Goal: Task Accomplishment & Management: Use online tool/utility

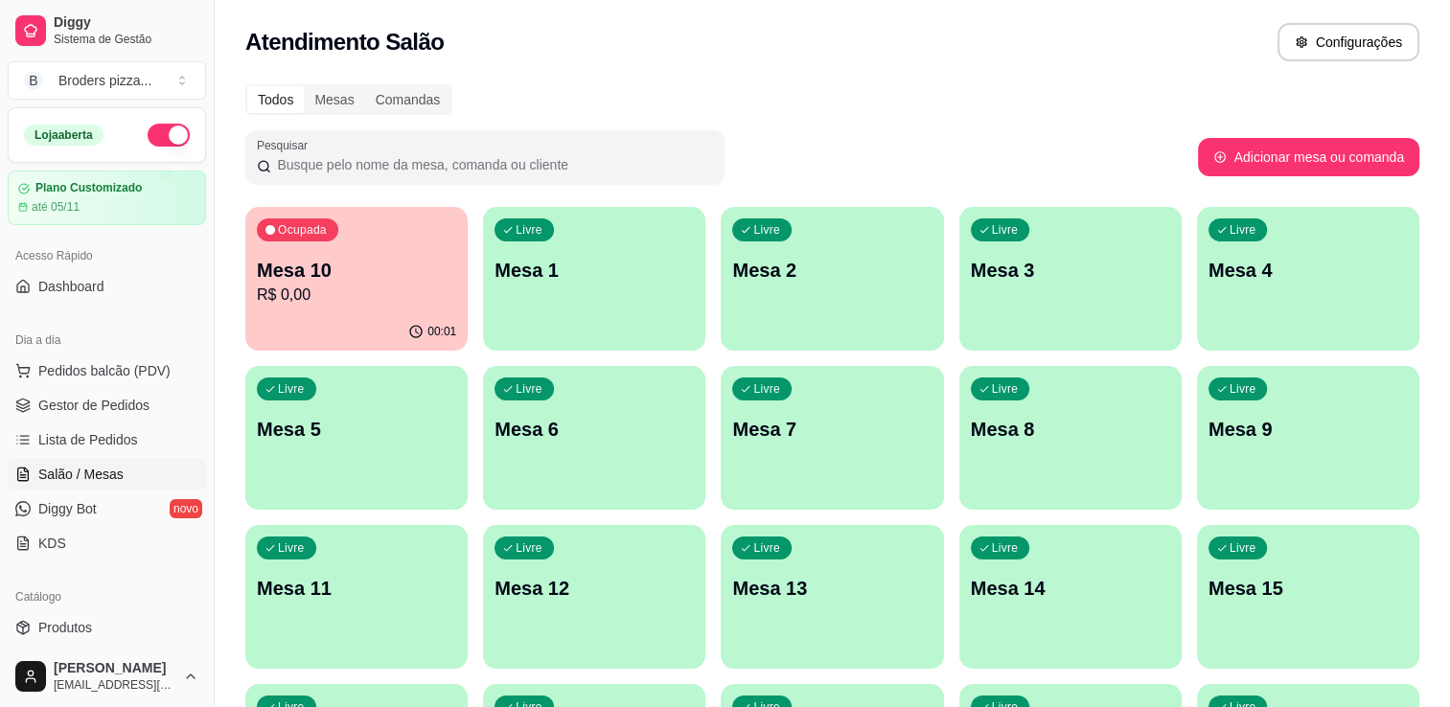
click at [96, 420] on ul "Pedidos balcão (PDV) Gestor de Pedidos Lista de Pedidos Salão / Mesas Diggy Bot…" at bounding box center [107, 457] width 198 height 203
click at [104, 398] on span "Gestor de Pedidos" at bounding box center [93, 405] width 111 height 19
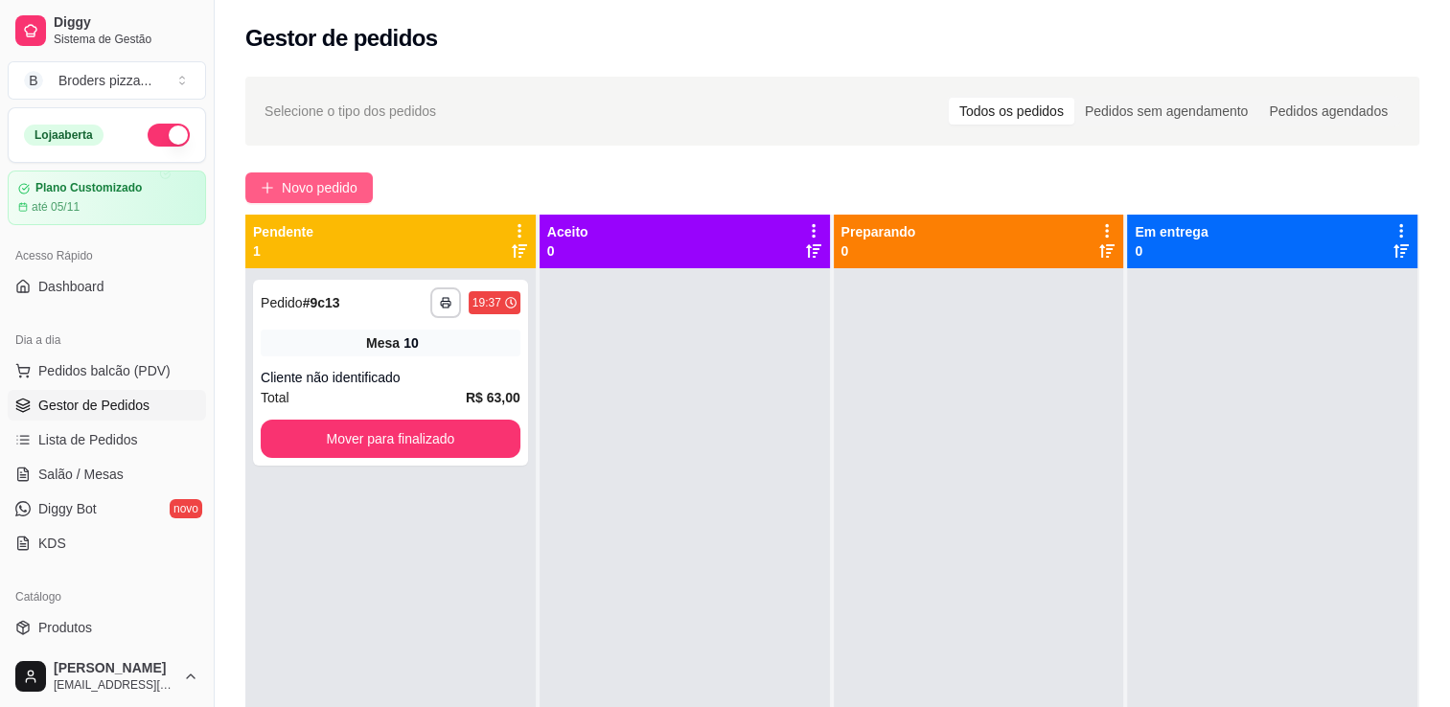
click at [327, 198] on button "Novo pedido" at bounding box center [308, 187] width 127 height 31
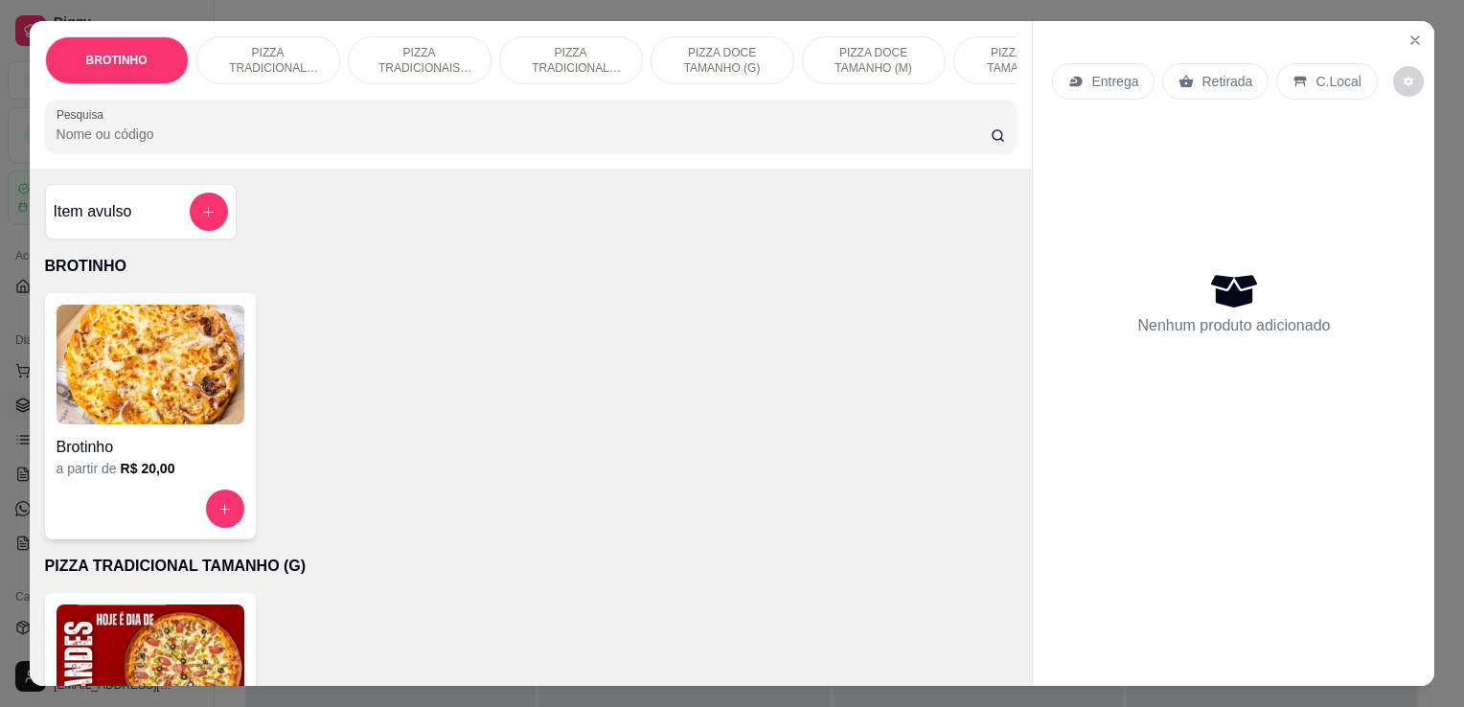
click at [218, 644] on img at bounding box center [151, 665] width 188 height 120
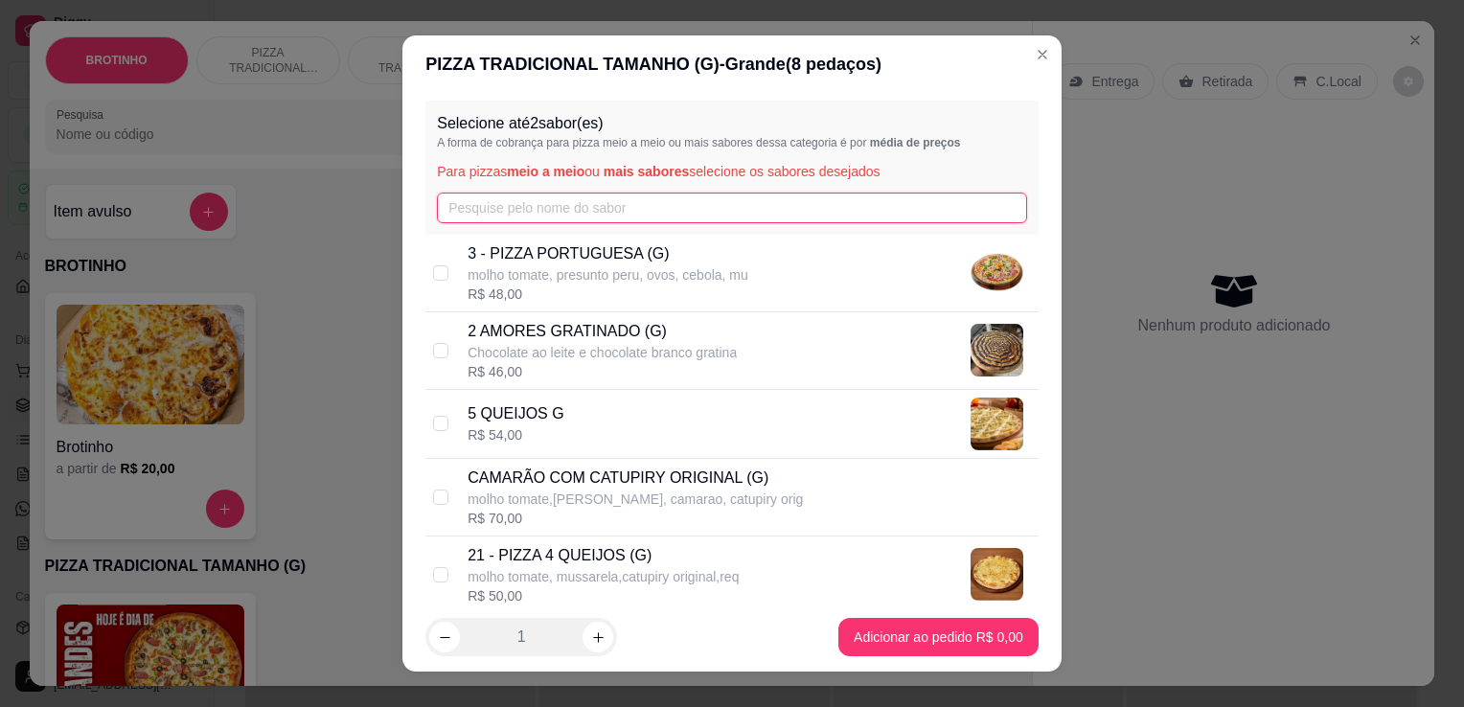
click at [632, 210] on input "text" at bounding box center [732, 208] width 590 height 31
click at [632, 210] on input "c" at bounding box center [732, 208] width 590 height 31
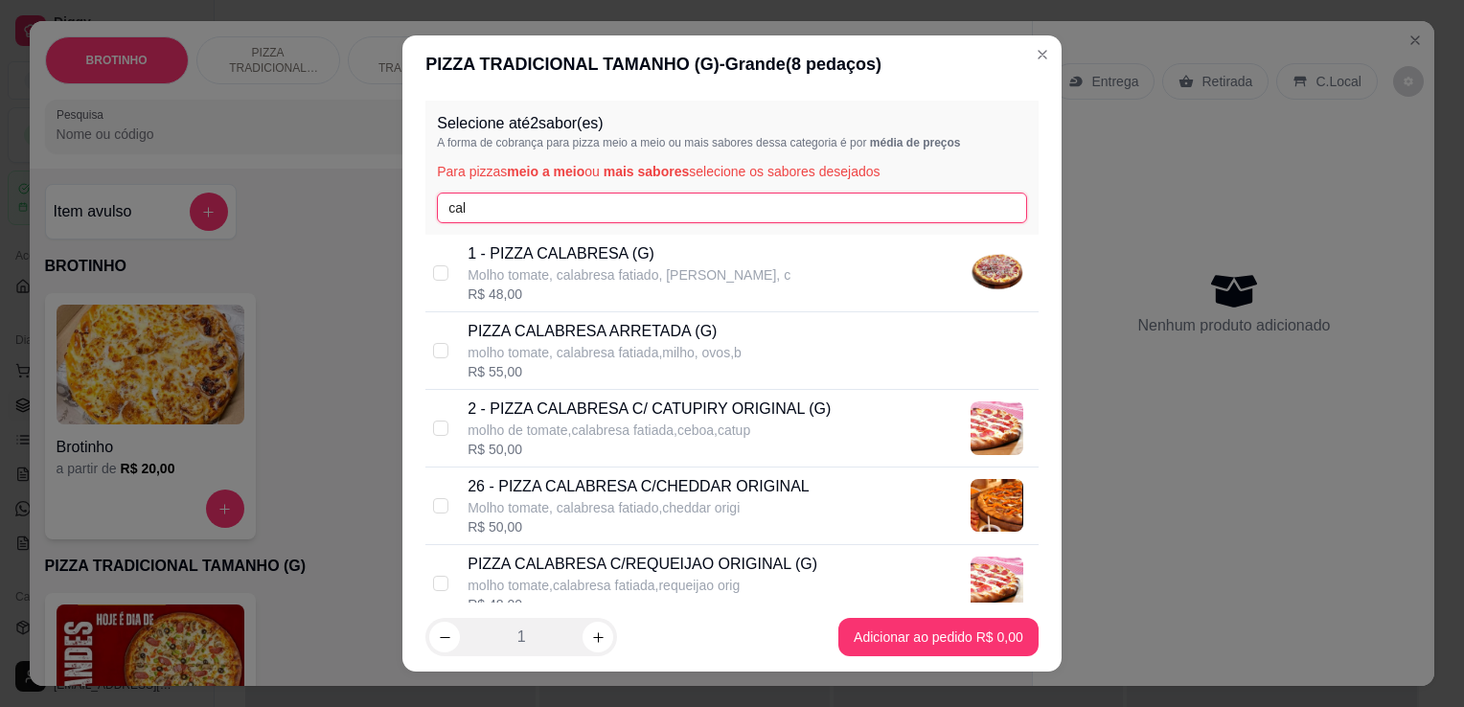
type input "cal"
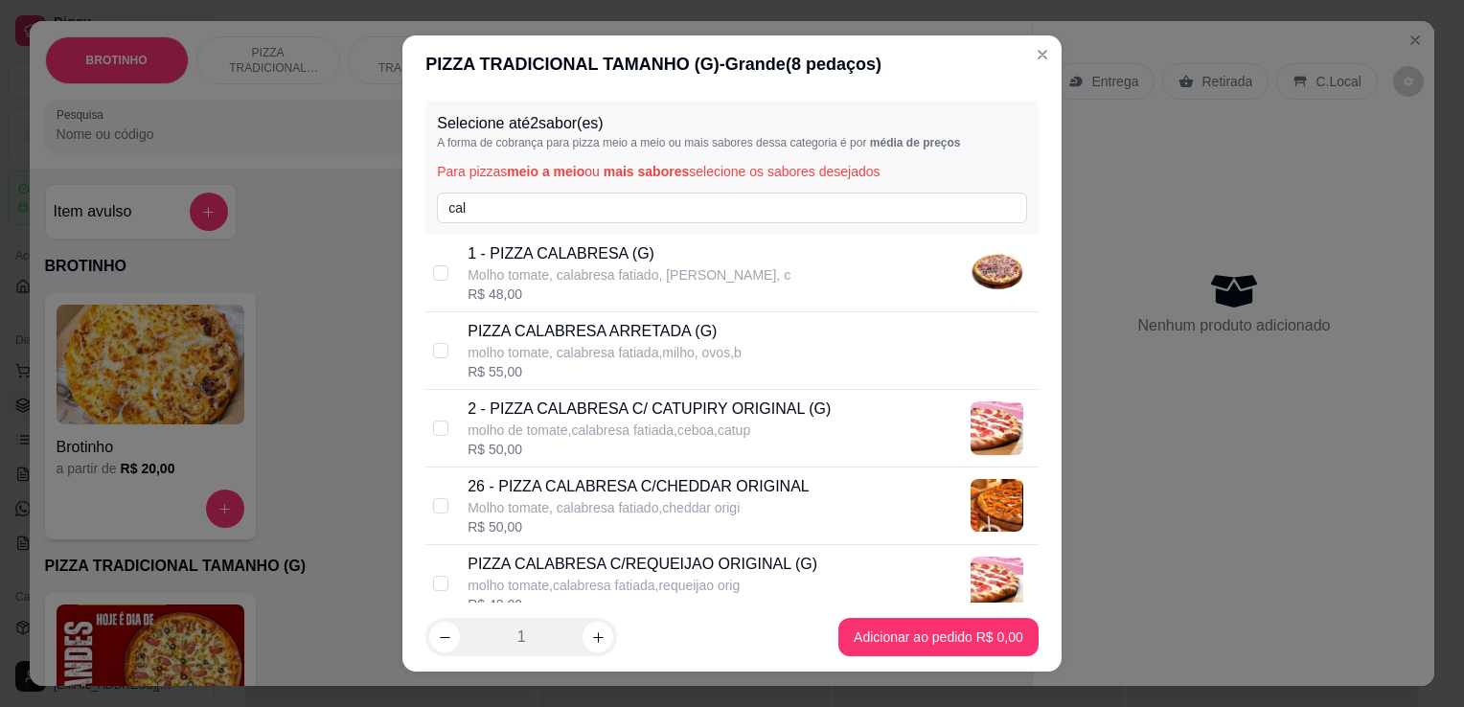
click at [638, 251] on p "1 - PIZZA CALABRESA (G)" at bounding box center [629, 253] width 323 height 23
checkbox input "true"
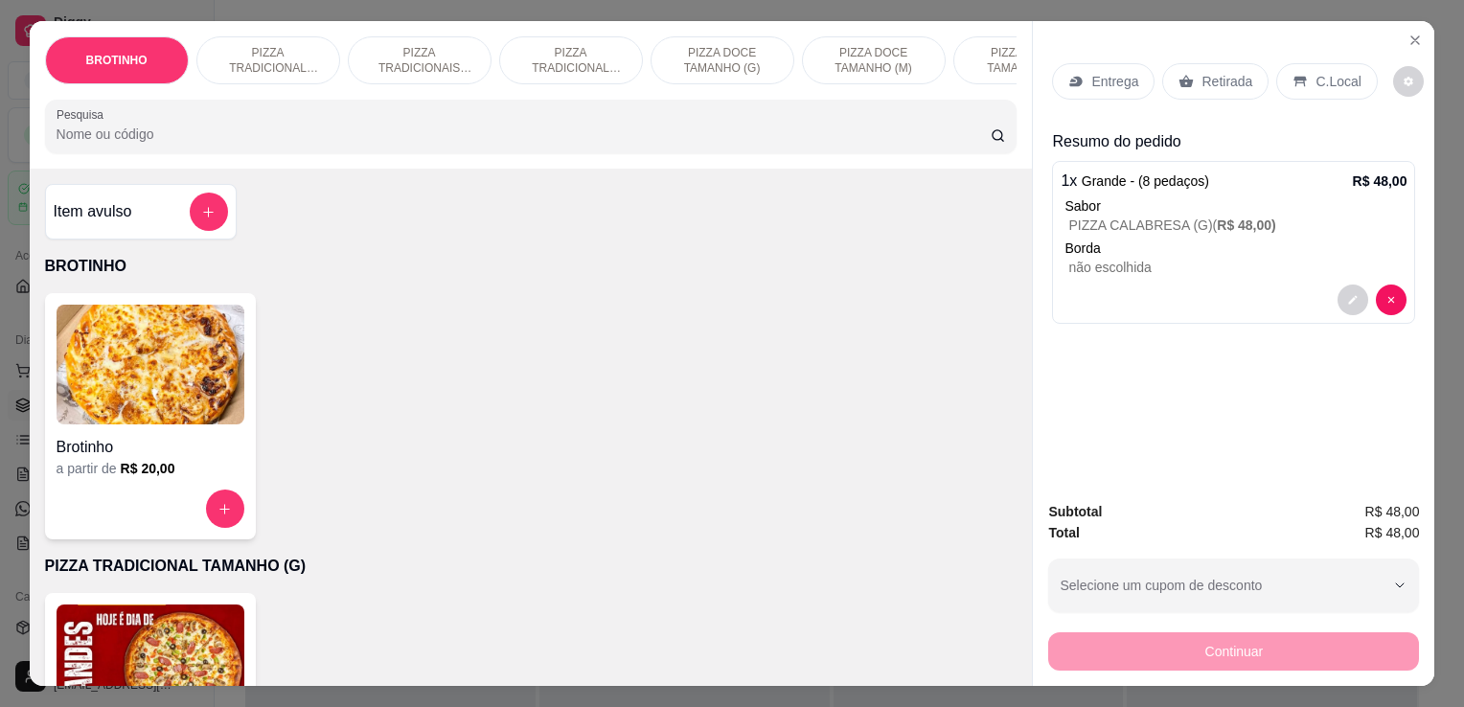
click at [1219, 72] on p "Retirada" at bounding box center [1227, 81] width 51 height 19
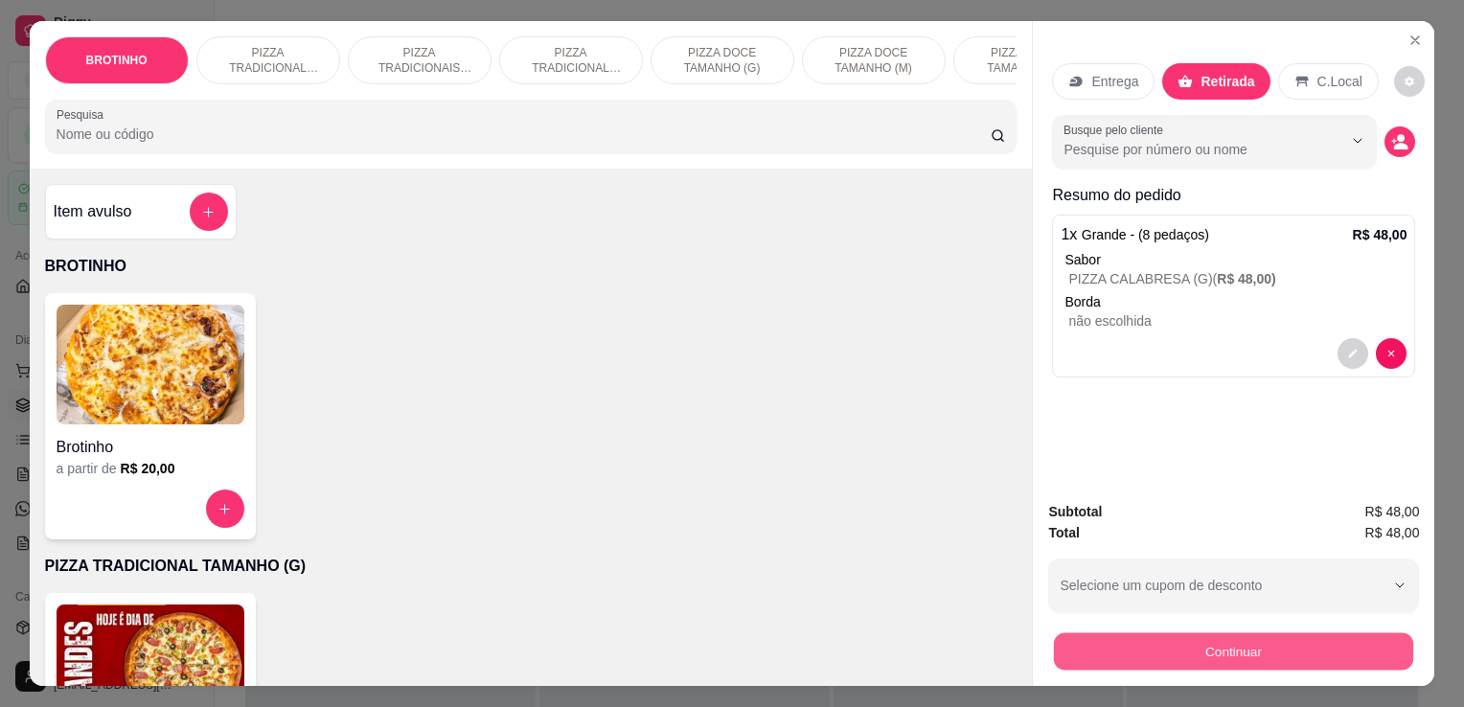
click at [1189, 639] on button "Continuar" at bounding box center [1233, 650] width 359 height 37
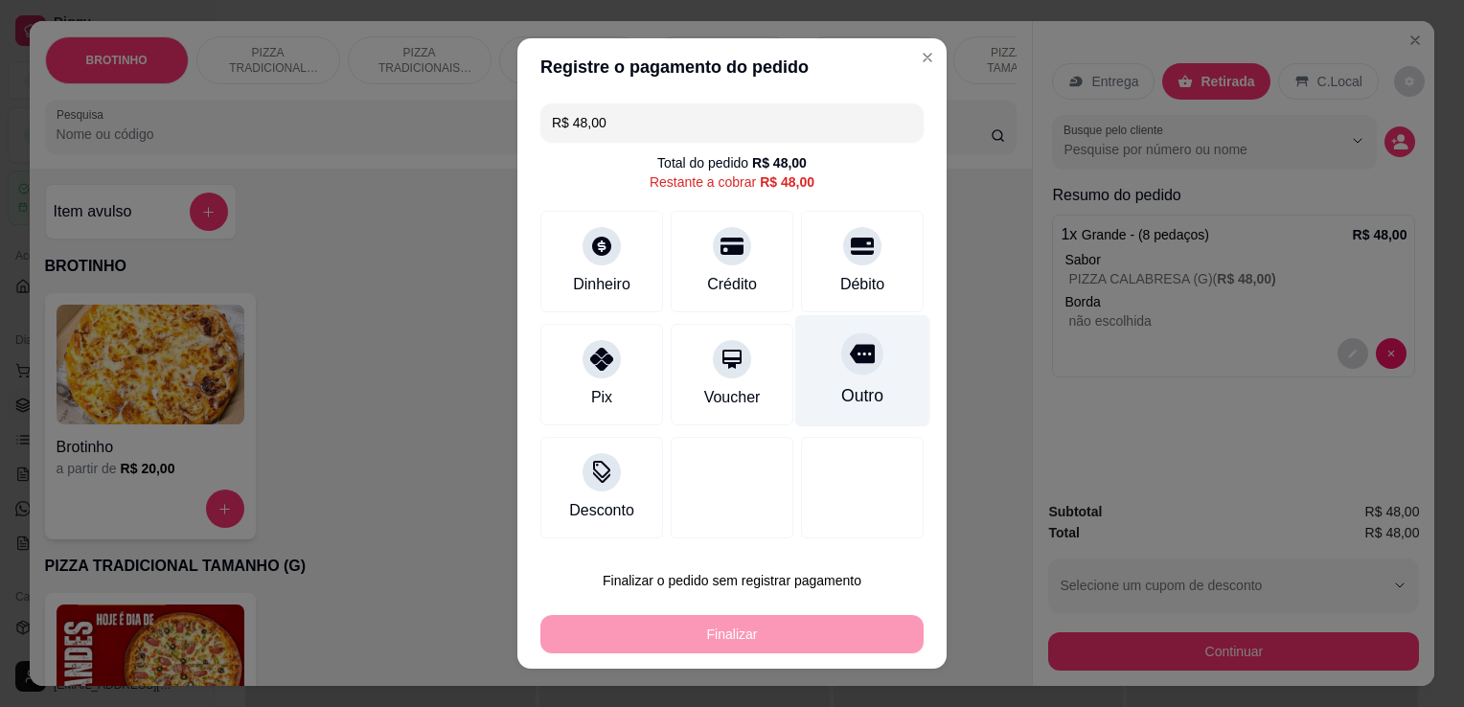
click at [856, 399] on div "Outro" at bounding box center [862, 395] width 42 height 25
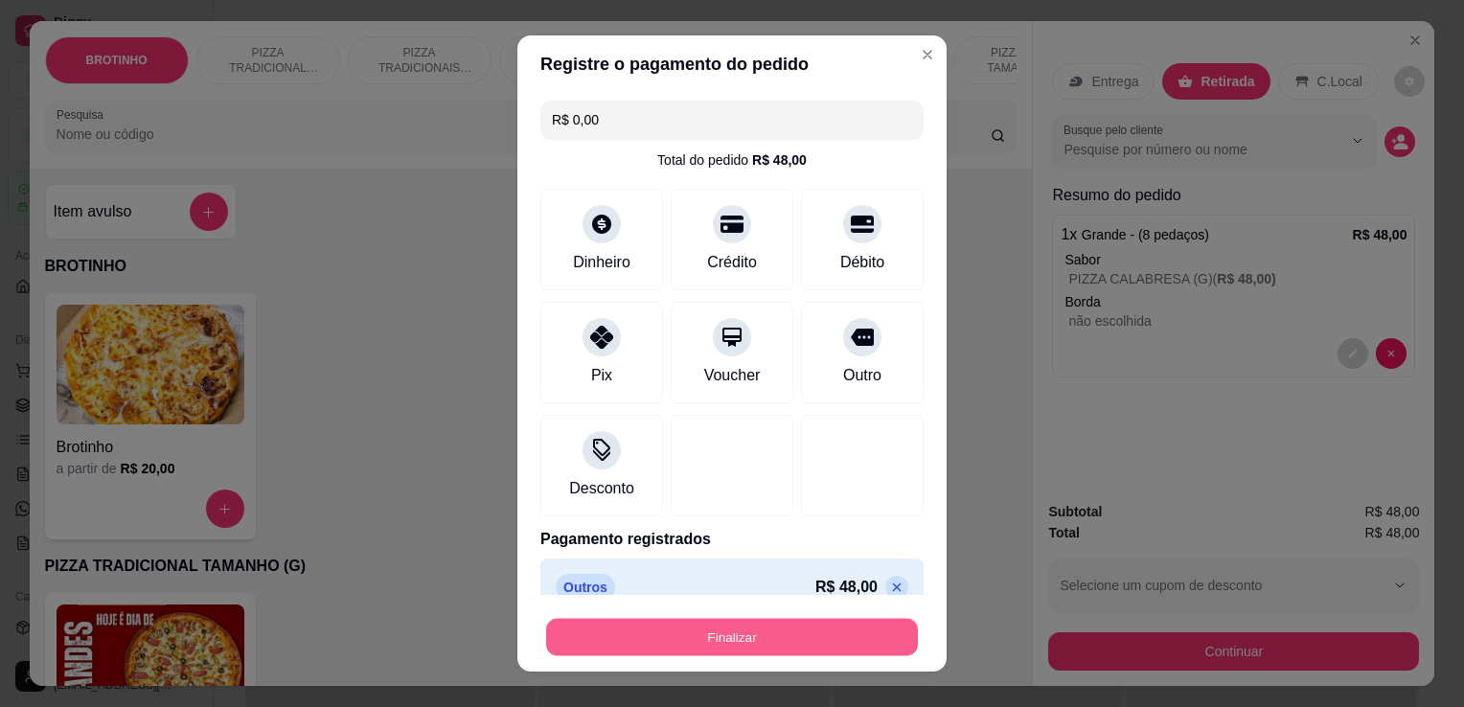
click at [764, 644] on button "Finalizar" at bounding box center [732, 637] width 372 height 37
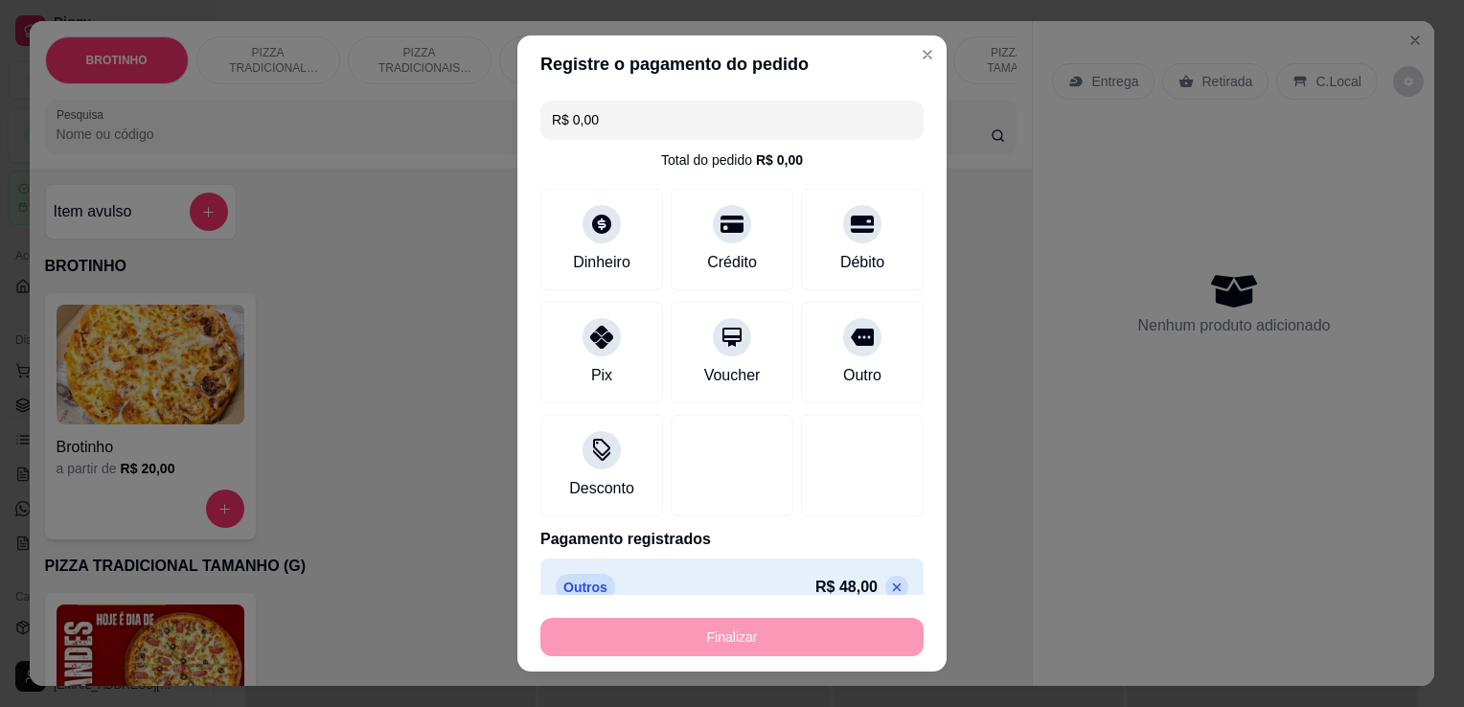
type input "-R$ 48,00"
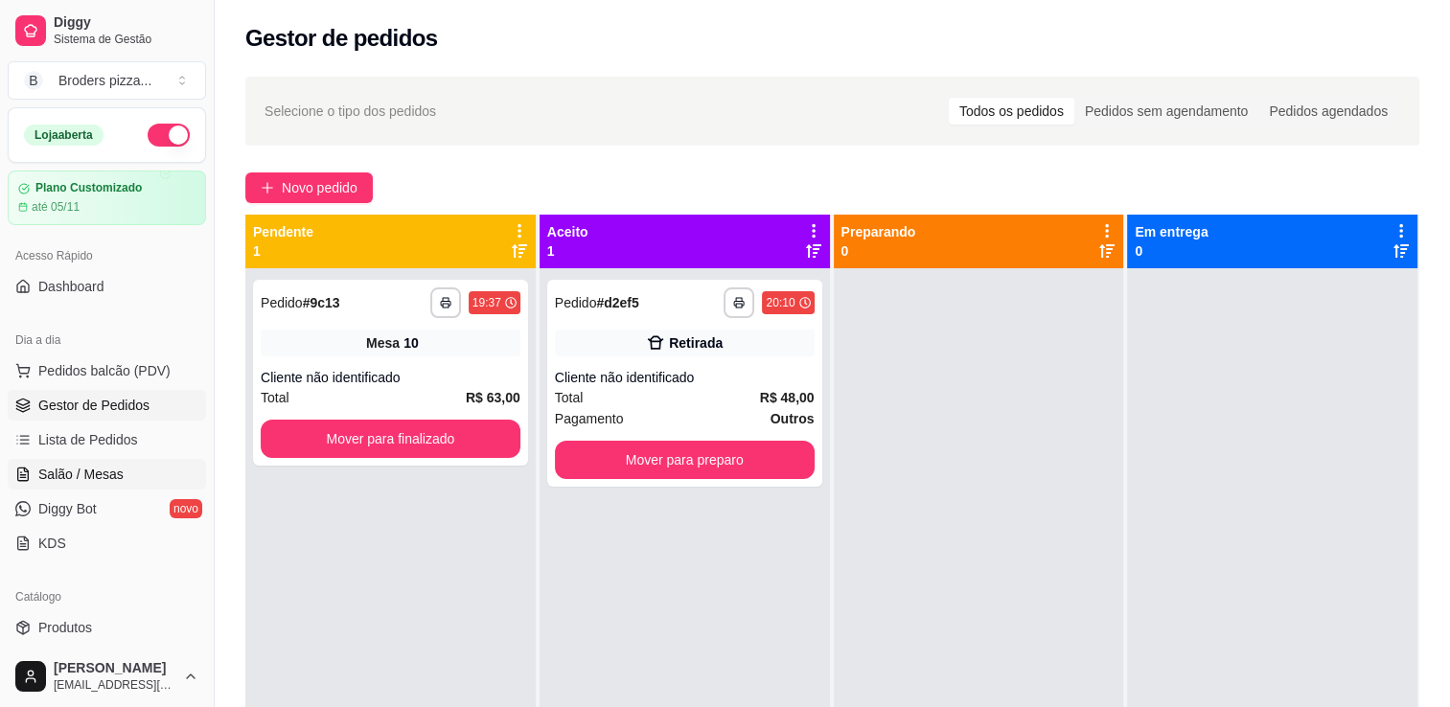
click at [109, 471] on span "Salão / Mesas" at bounding box center [80, 474] width 85 height 19
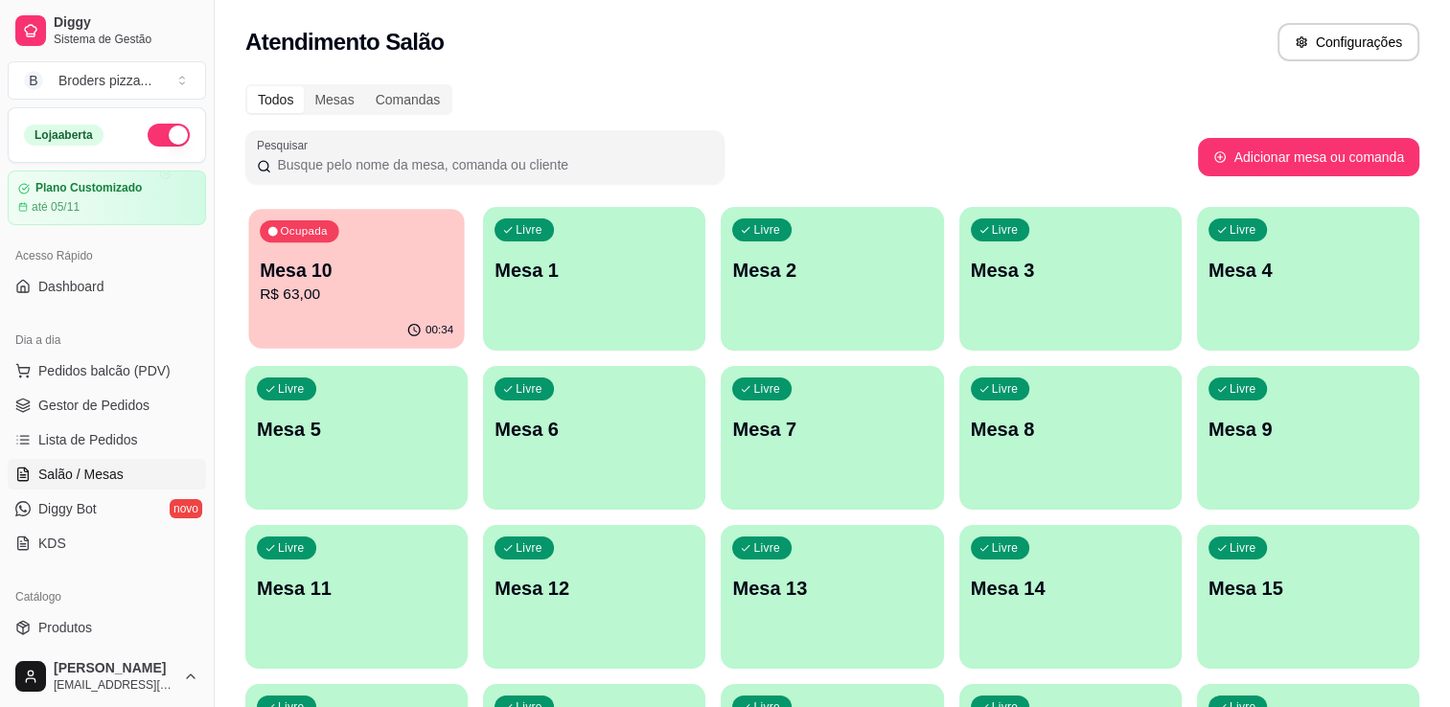
click at [341, 312] on button "Ocupada Mesa 10 R$ 63,00 00:34" at bounding box center [356, 279] width 216 height 140
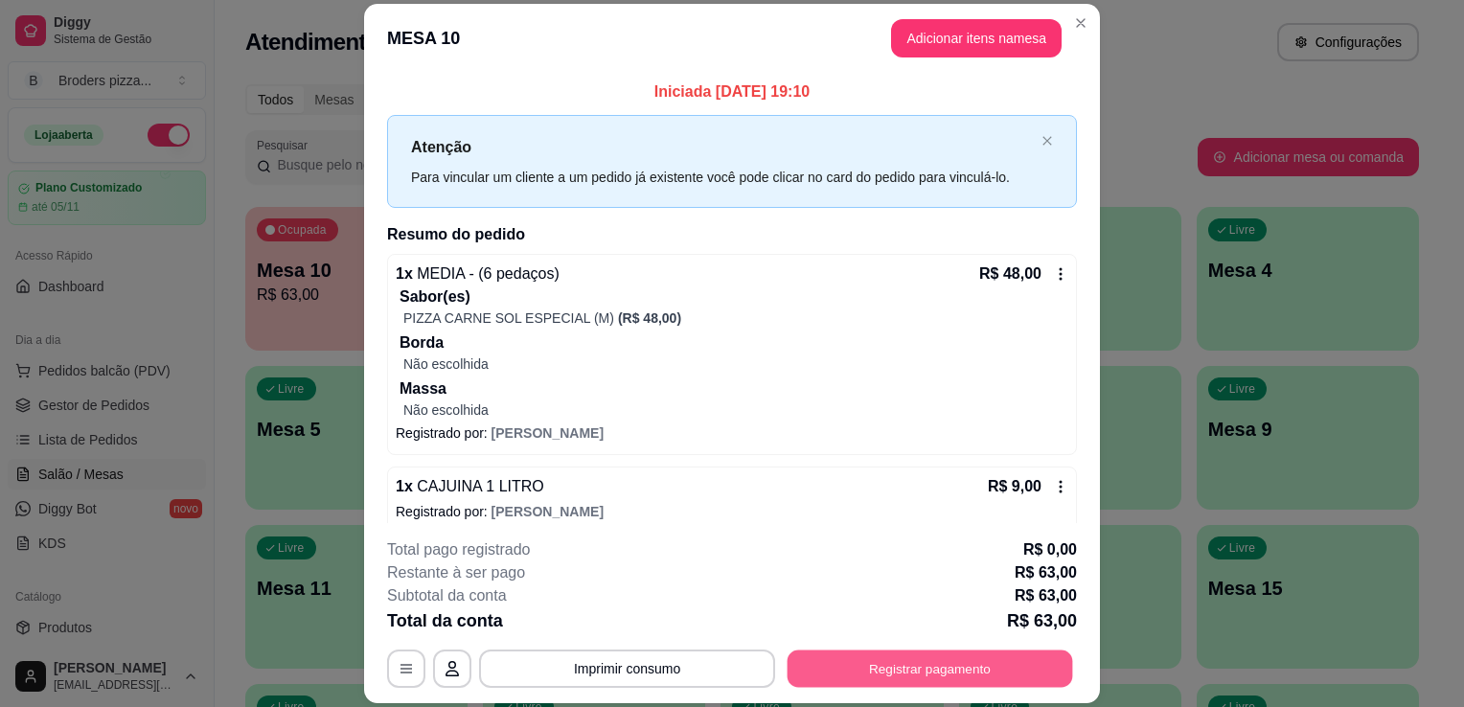
click at [930, 651] on button "Registrar pagamento" at bounding box center [931, 669] width 286 height 37
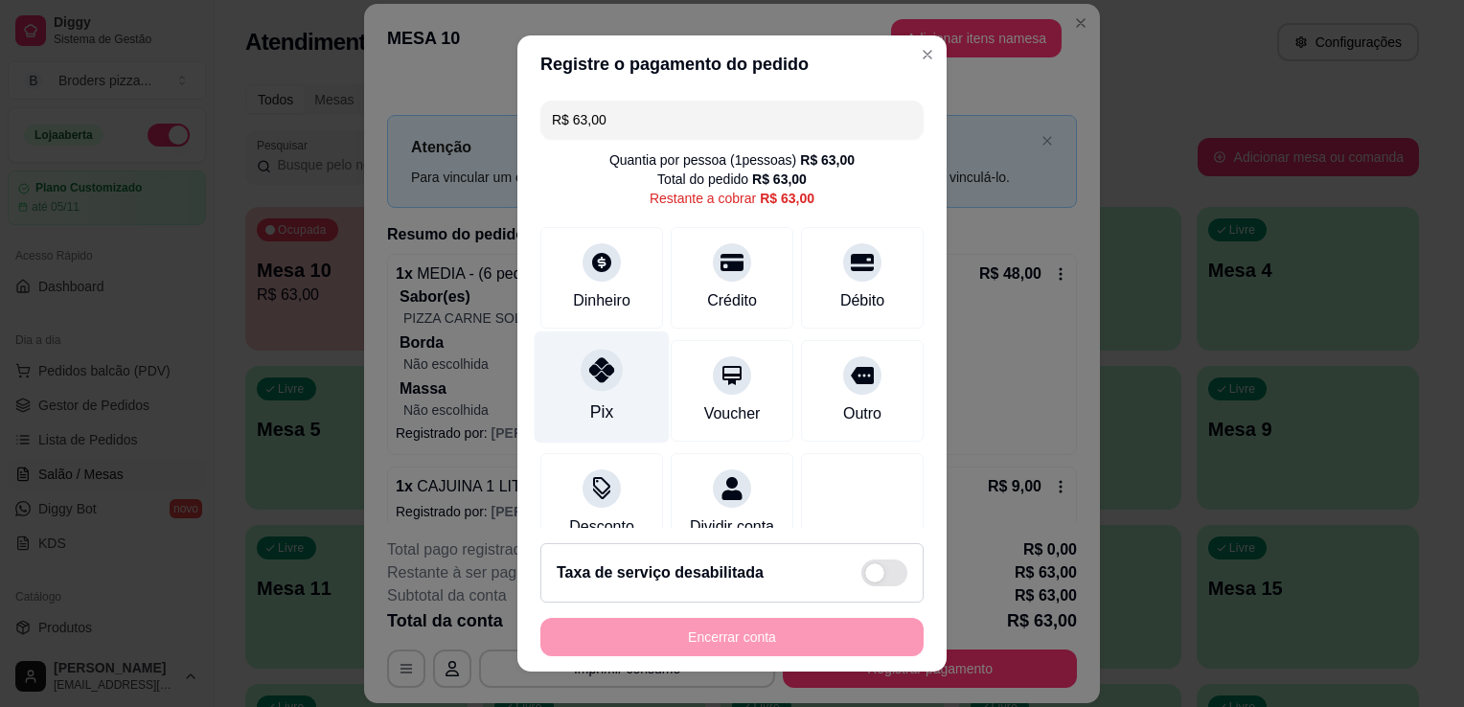
click at [610, 375] on div "Pix" at bounding box center [602, 388] width 135 height 112
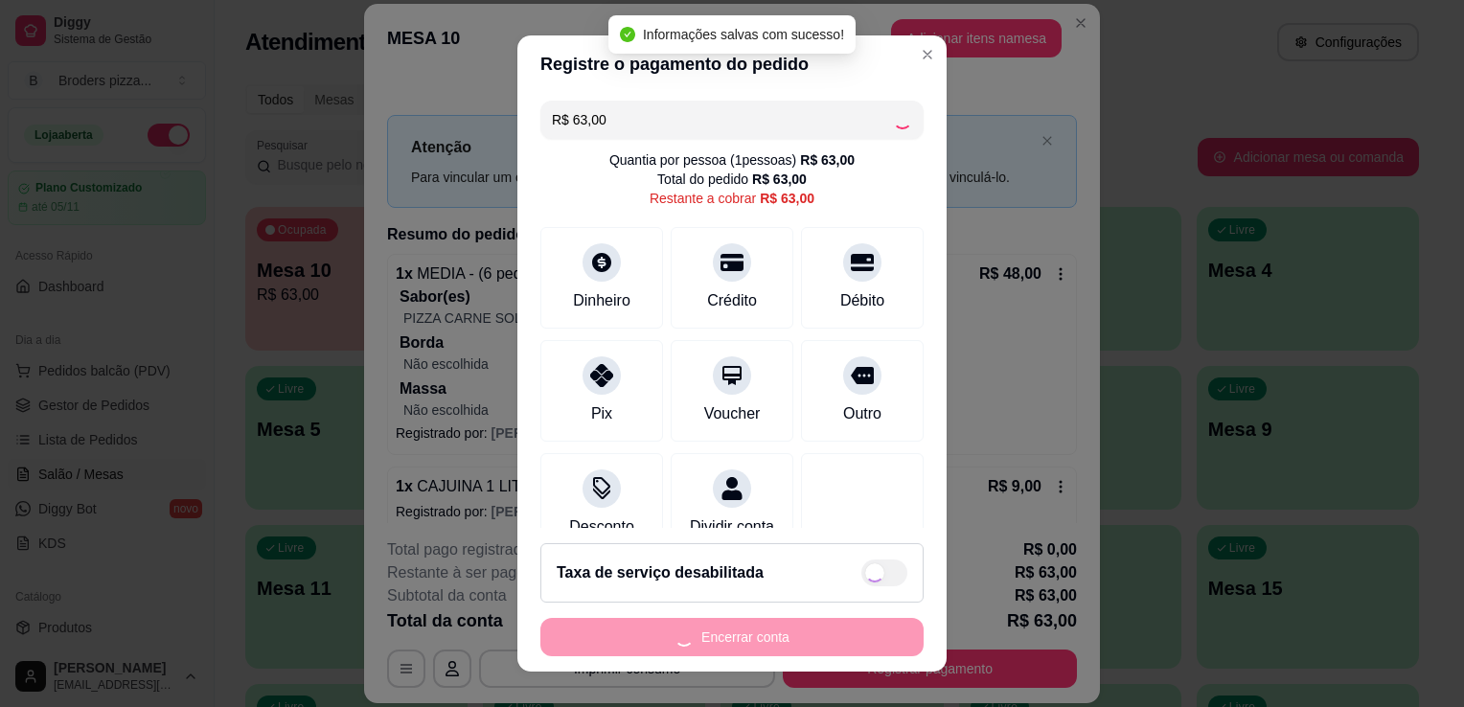
type input "R$ 0,00"
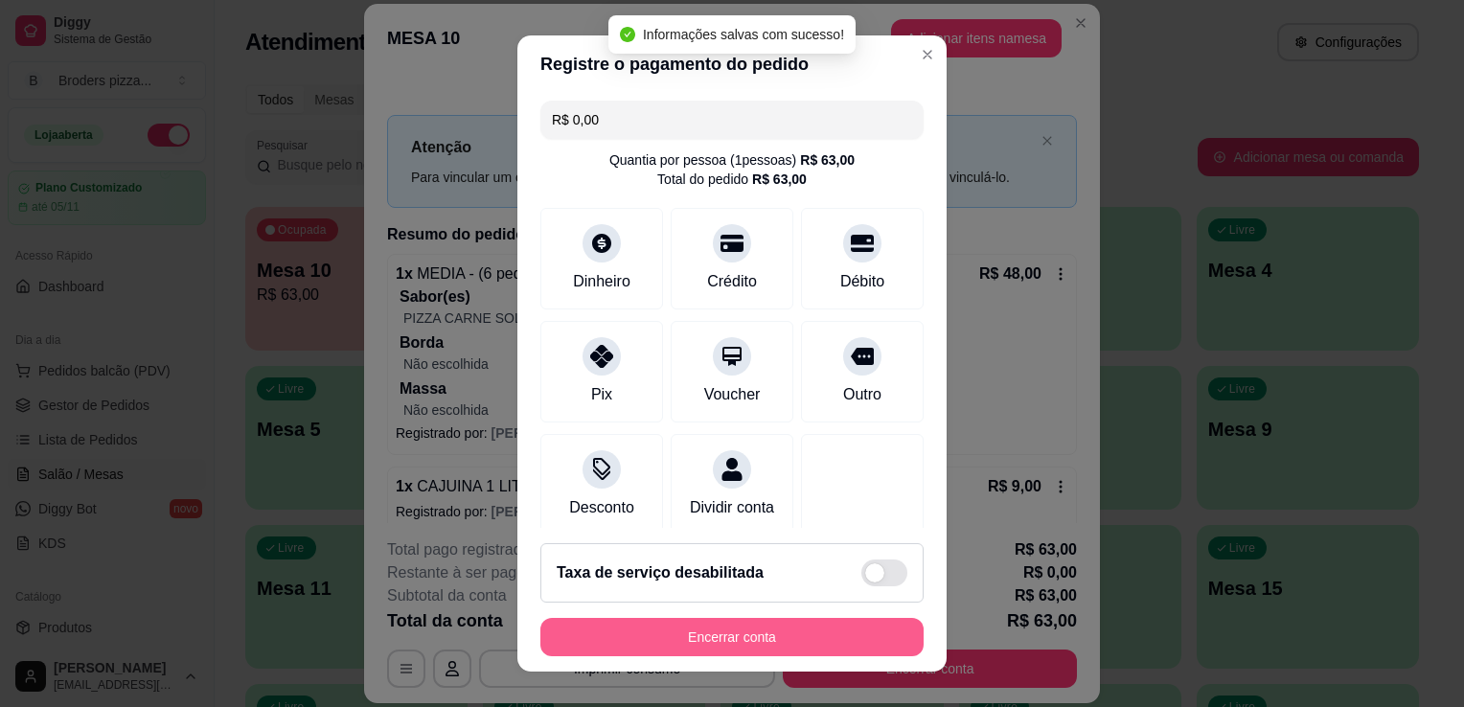
click at [727, 649] on button "Encerrar conta" at bounding box center [731, 637] width 383 height 38
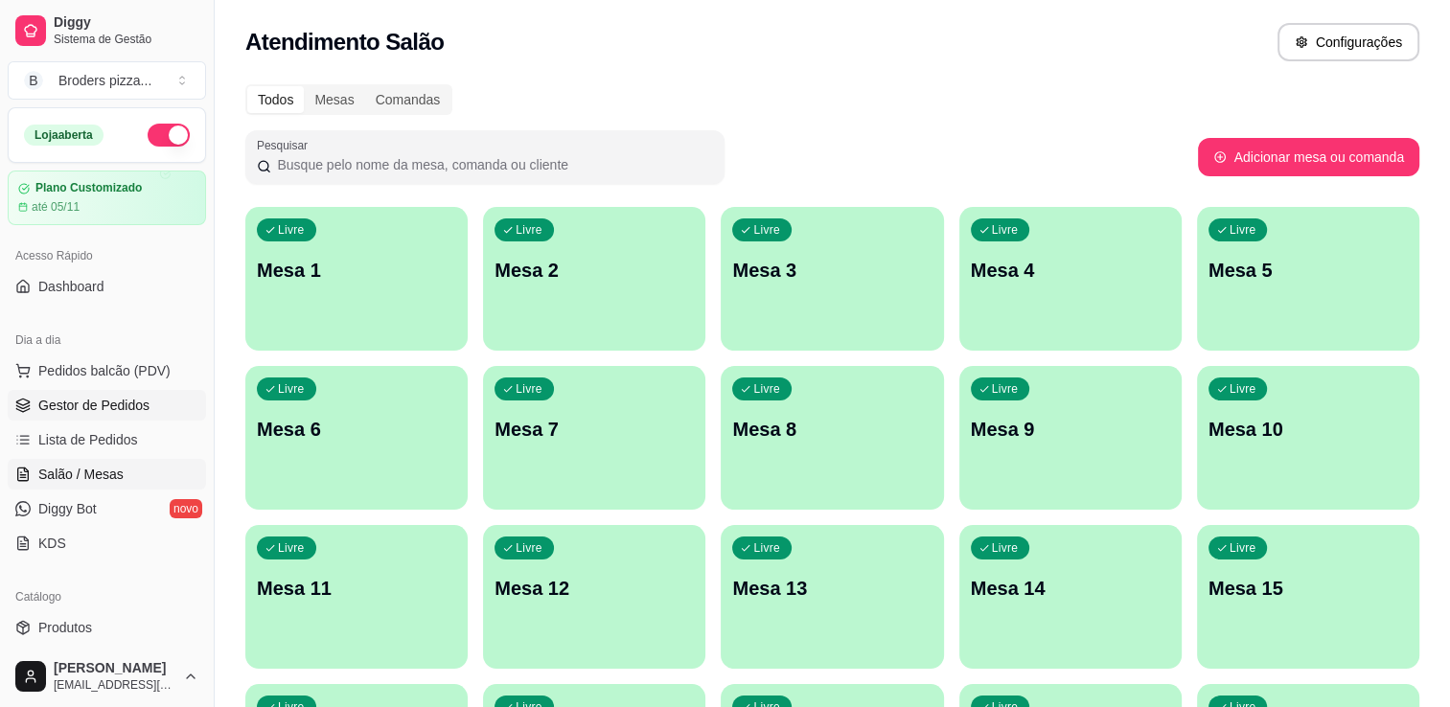
click at [73, 404] on span "Gestor de Pedidos" at bounding box center [93, 405] width 111 height 19
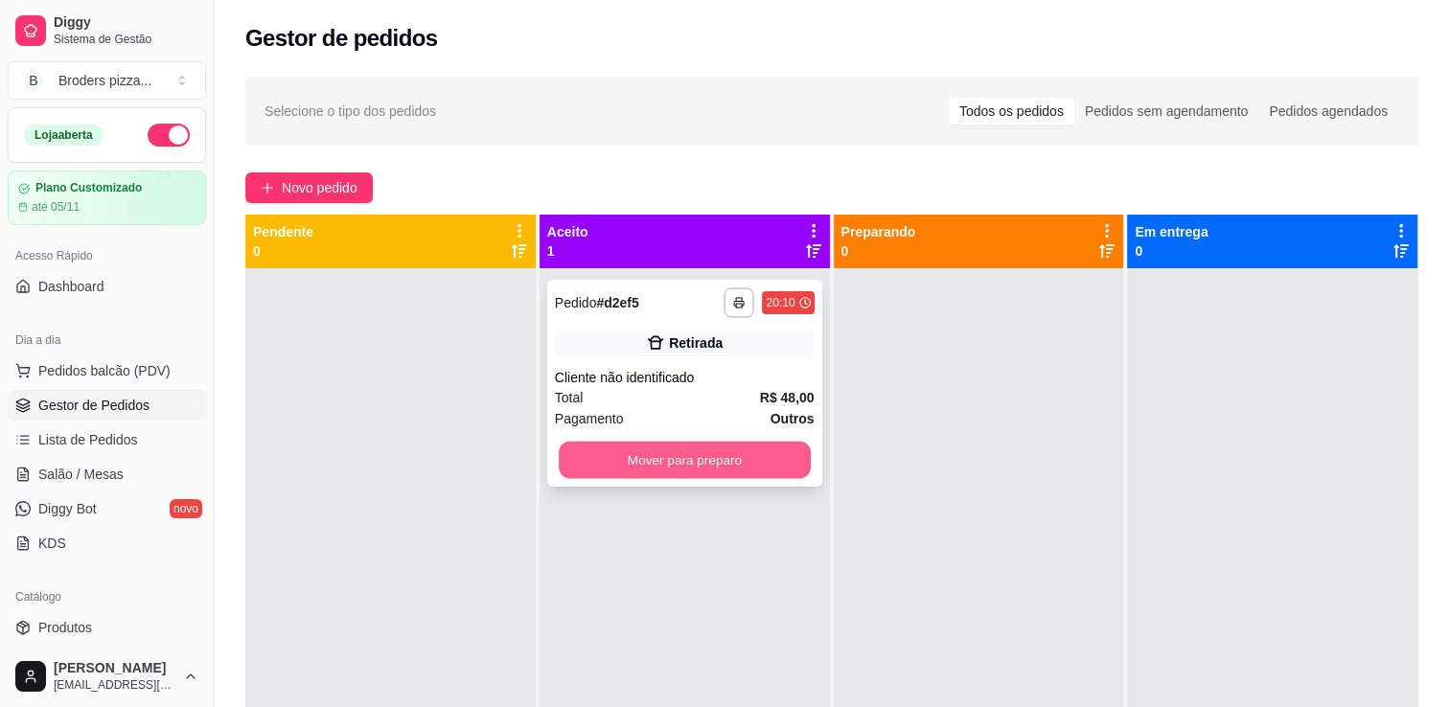
click at [715, 474] on button "Mover para preparo" at bounding box center [685, 460] width 252 height 37
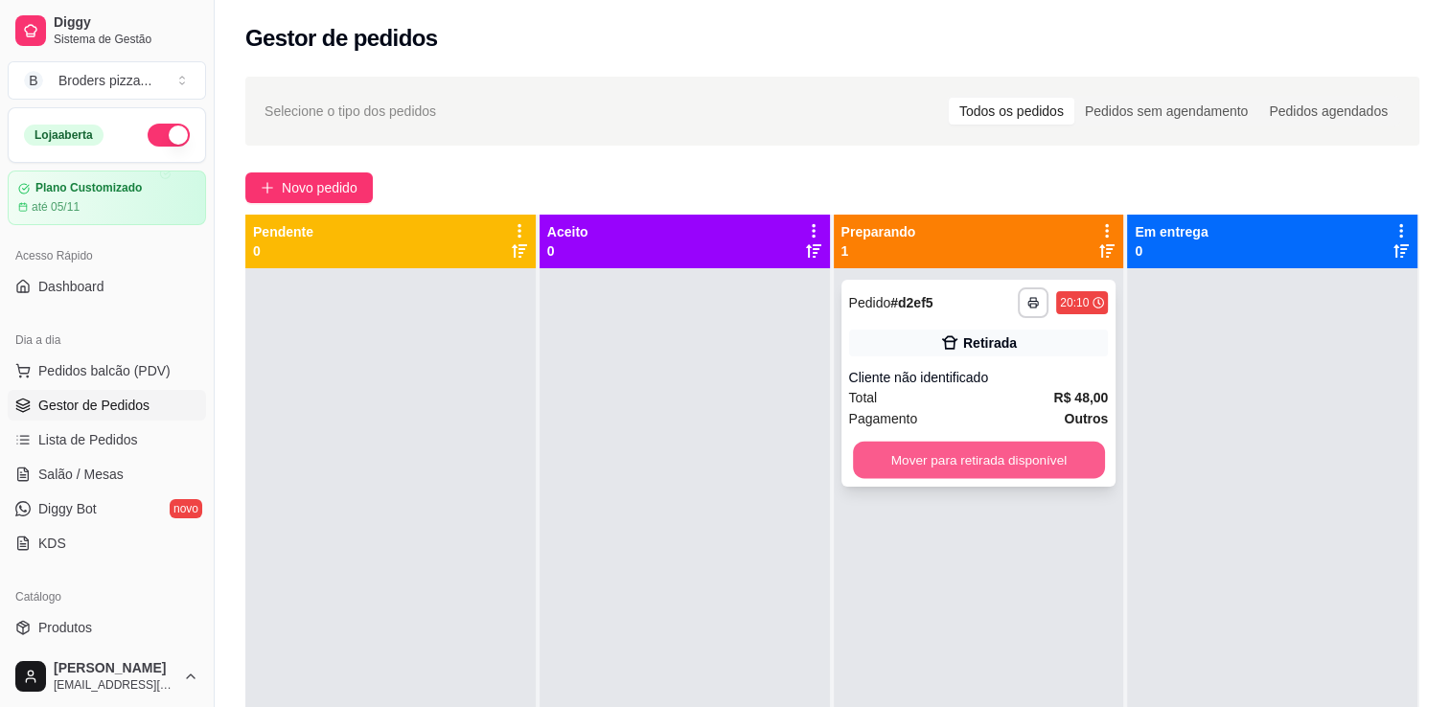
click at [930, 468] on button "Mover para retirada disponível" at bounding box center [979, 460] width 252 height 37
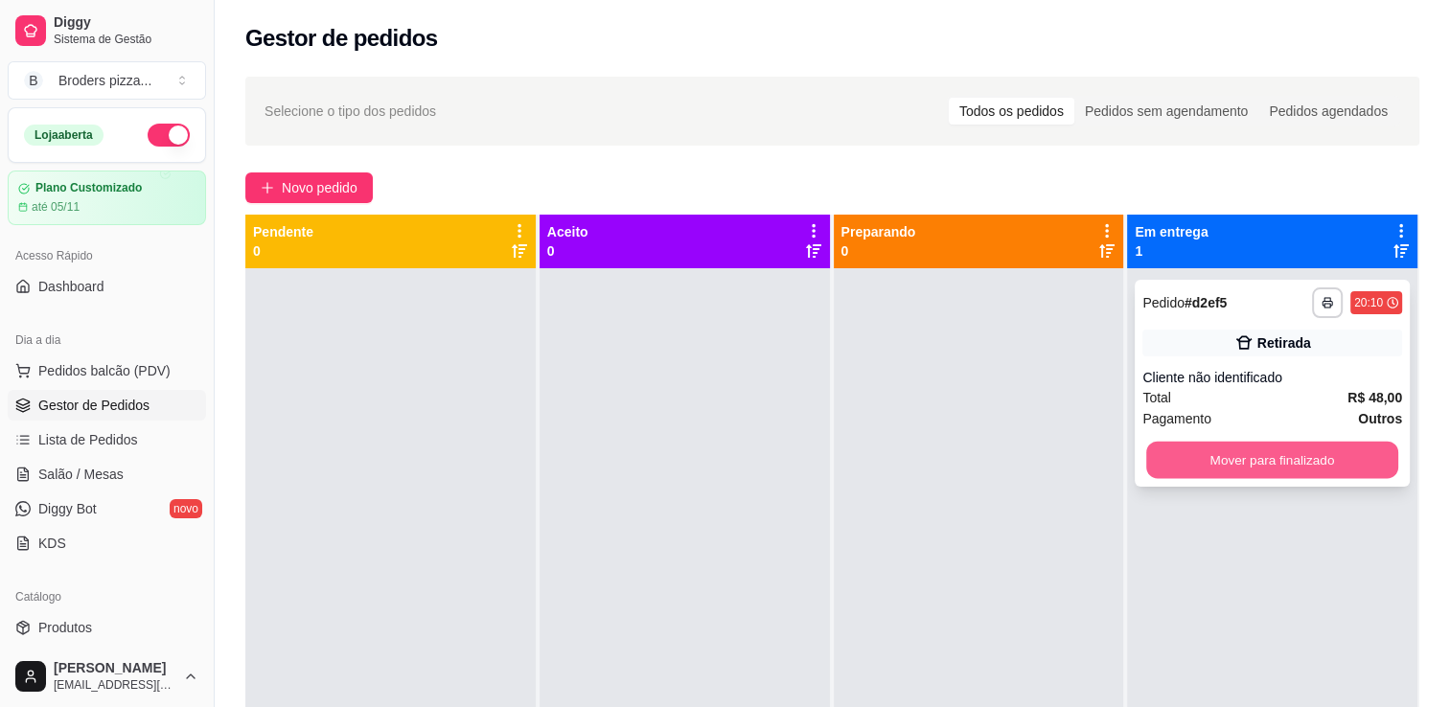
click at [1365, 470] on button "Mover para finalizado" at bounding box center [1272, 460] width 252 height 37
